Goal: Task Accomplishment & Management: Complete application form

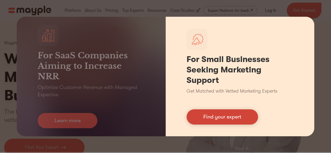
click at [230, 122] on link "Find your expert" at bounding box center [222, 116] width 71 height 15
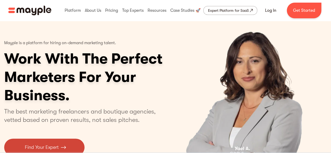
click at [63, 147] on img at bounding box center [63, 147] width 5 height 7
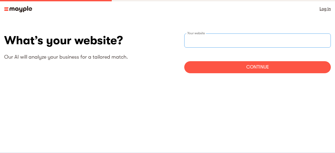
click at [216, 37] on input "websiteStep" at bounding box center [257, 41] width 147 height 14
paste input "https://uckennety.github.io/Emeh-Kenneth-Uche/"
type input "https://uckennety.github.io/Emeh-Kenneth-Uche/"
click at [249, 69] on div "Continue" at bounding box center [257, 67] width 147 height 12
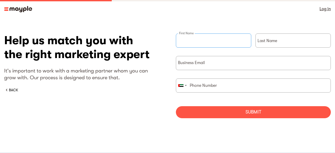
click at [191, 41] on input "briefForm" at bounding box center [213, 41] width 75 height 14
click at [4, 9] on img at bounding box center [18, 9] width 28 height 6
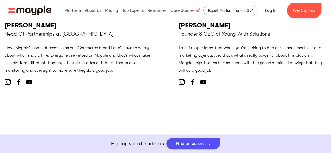
scroll to position [2461, 0]
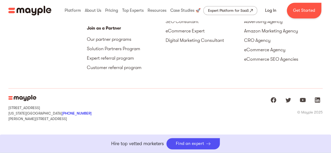
click at [247, 82] on div "Platform Overview Data-based vetting AI-powered matching Monitoring system Mark…" at bounding box center [165, 7] width 314 height 242
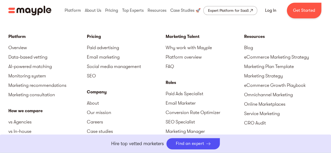
scroll to position [2304, 0]
